Goal: Task Accomplishment & Management: Use online tool/utility

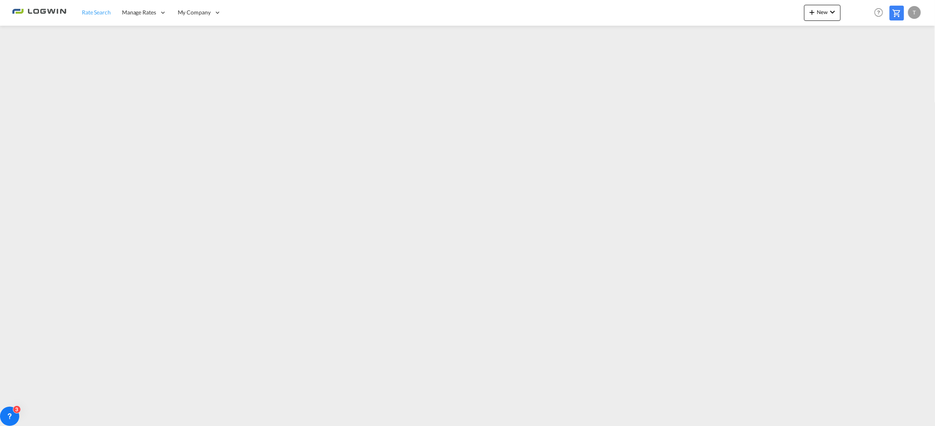
click at [97, 12] on span "Rate Search" at bounding box center [96, 12] width 29 height 7
click at [914, 10] on div "T" at bounding box center [915, 12] width 13 height 13
click at [897, 63] on button "Logout" at bounding box center [906, 61] width 52 height 16
